Goal: Information Seeking & Learning: Learn about a topic

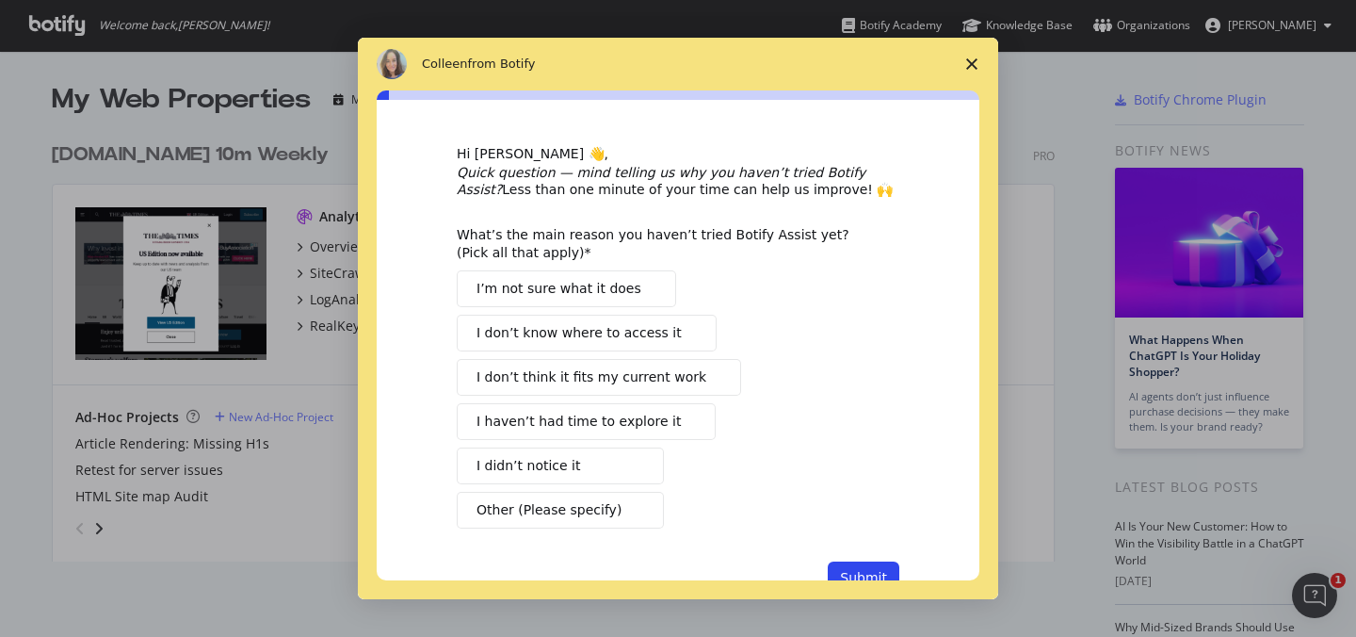
click at [964, 64] on span "Close survey" at bounding box center [972, 64] width 53 height 53
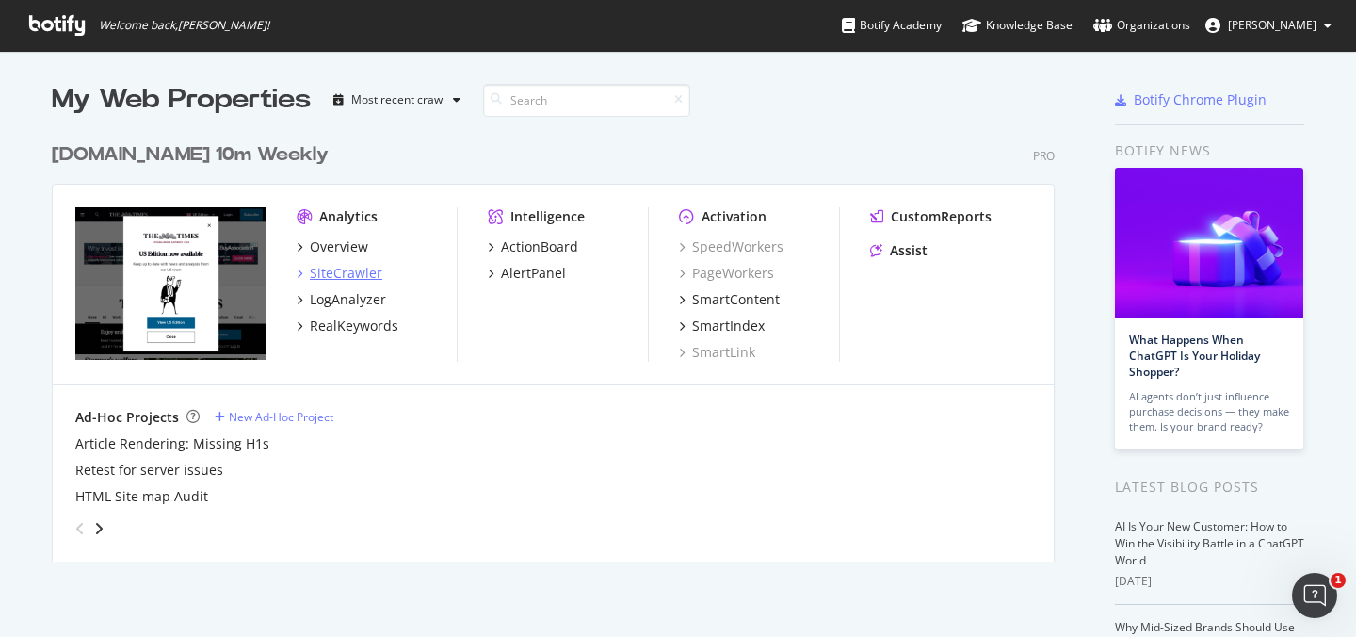
click at [321, 268] on div "SiteCrawler" at bounding box center [346, 273] width 73 height 19
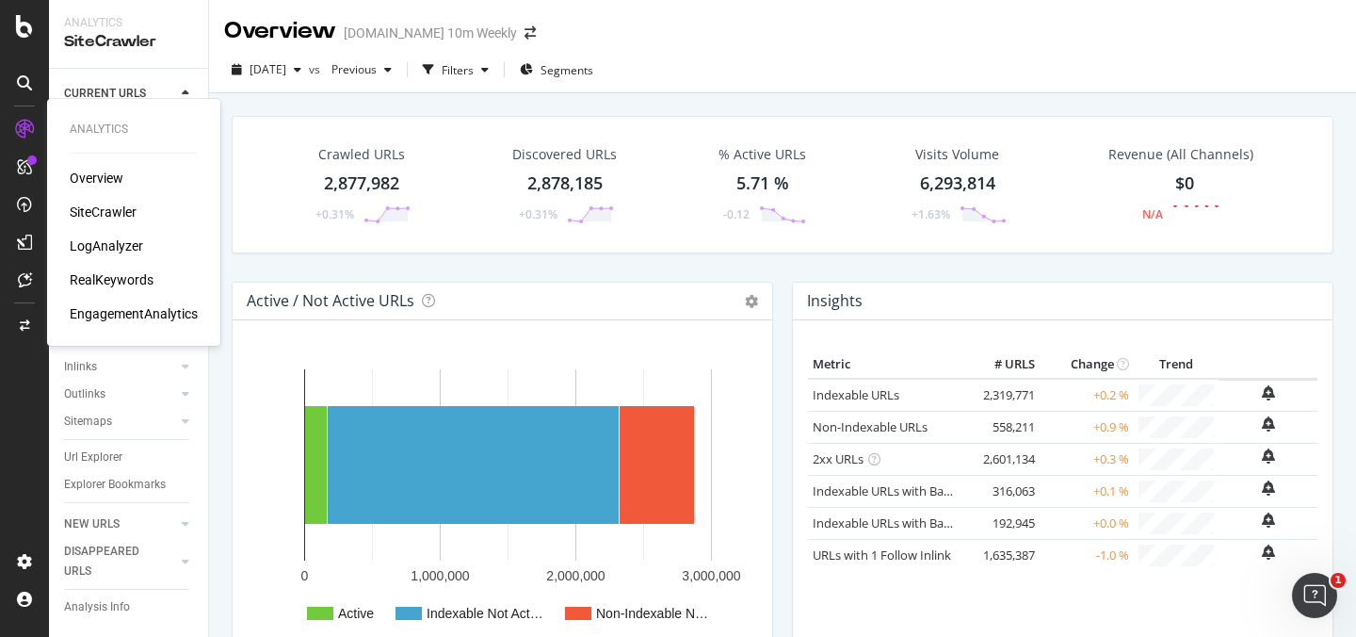
click at [85, 179] on div "Overview" at bounding box center [97, 178] width 54 height 19
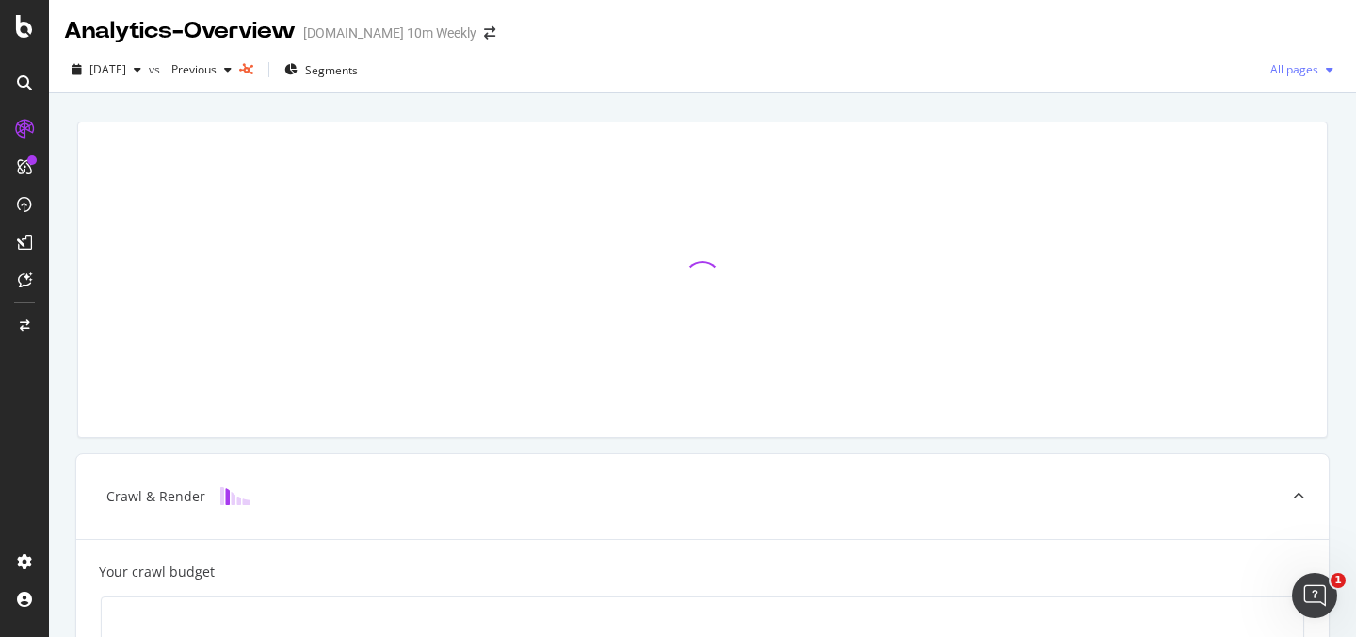
click at [1324, 71] on div "button" at bounding box center [1329, 69] width 23 height 11
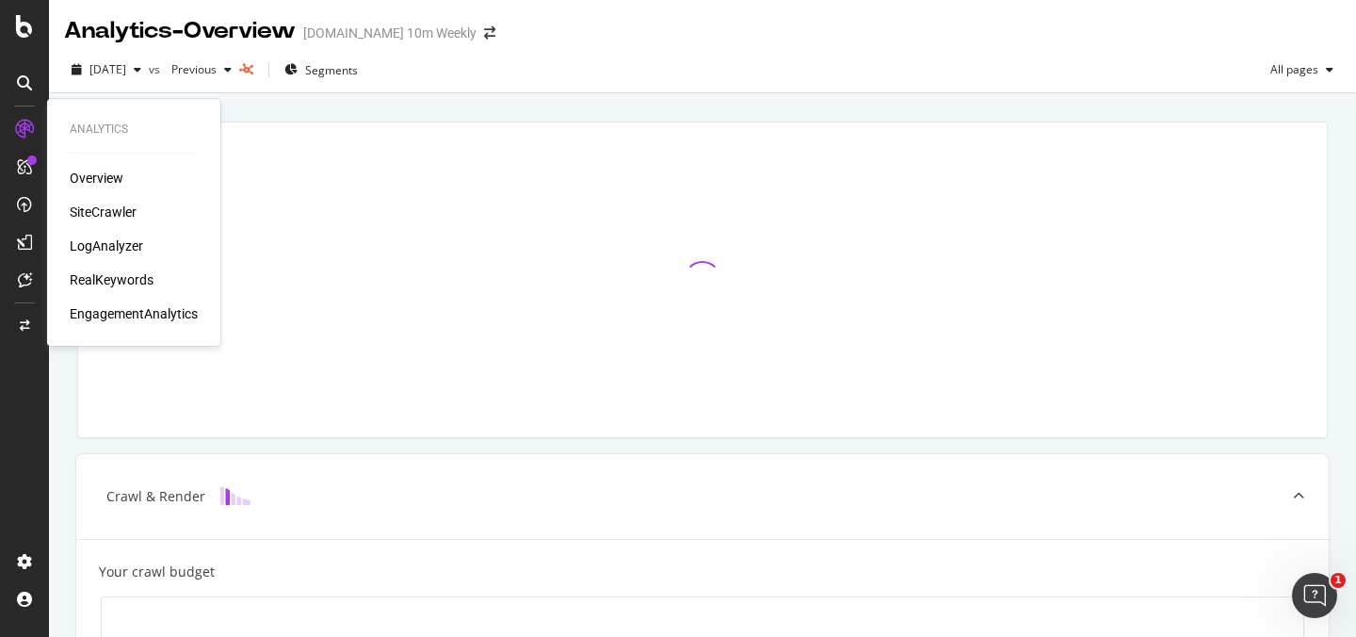
click at [108, 251] on div "LogAnalyzer" at bounding box center [106, 245] width 73 height 19
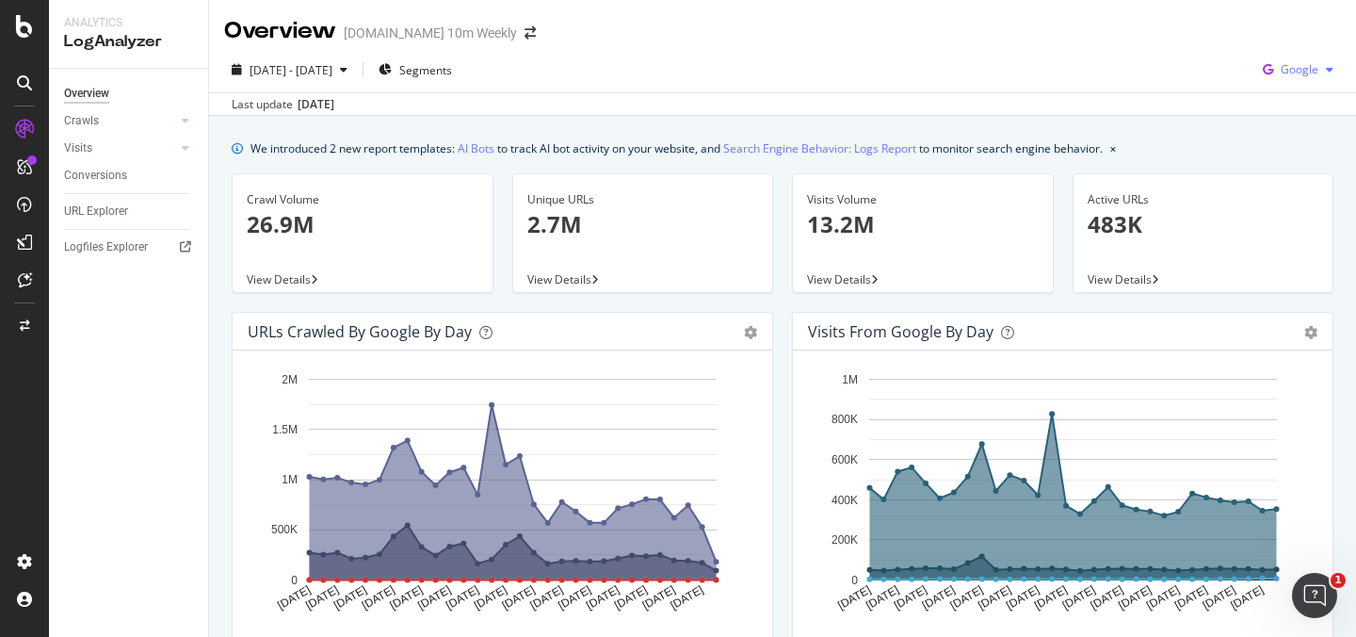
click at [1310, 68] on span "Google" at bounding box center [1300, 69] width 38 height 16
click at [1281, 183] on span "OpenAI" at bounding box center [1300, 177] width 70 height 17
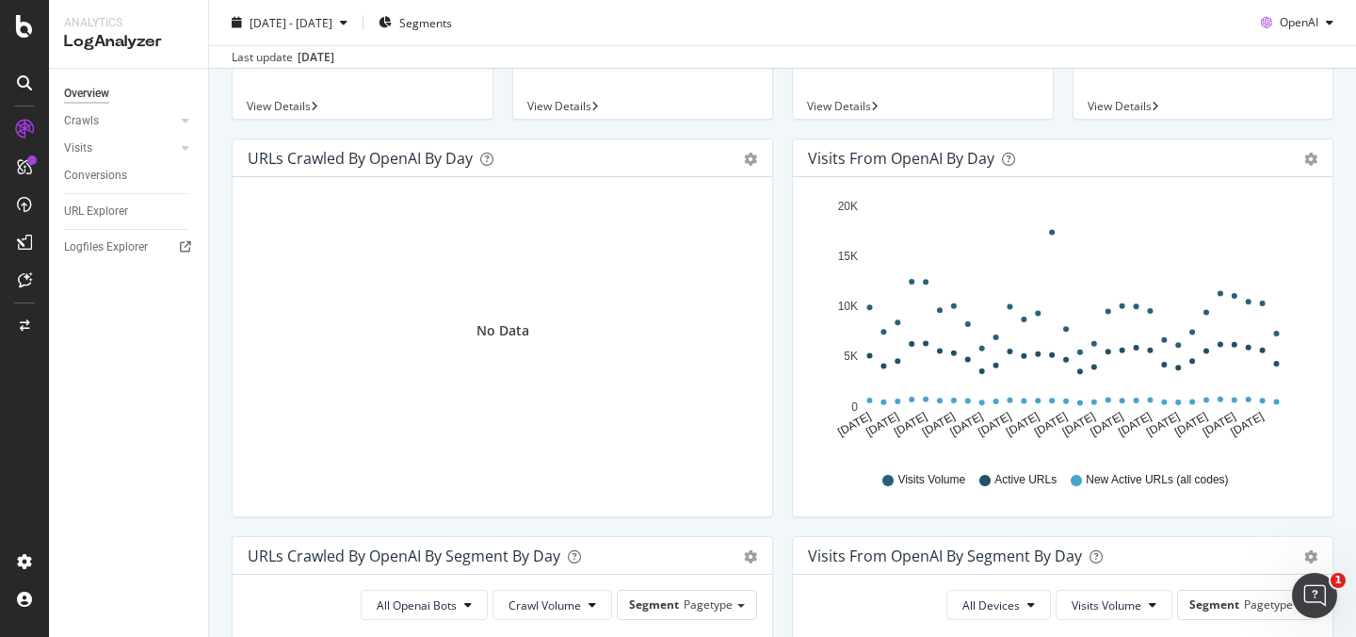
scroll to position [143, 0]
